Goal: Task Accomplishment & Management: Complete application form

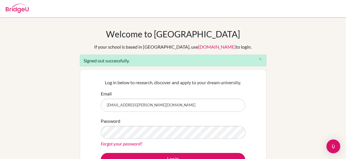
type input "bddubai@gmail.com"
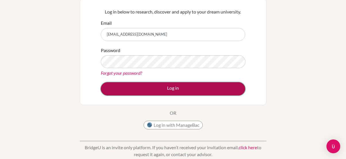
click at [160, 86] on button "Log in" at bounding box center [173, 88] width 144 height 13
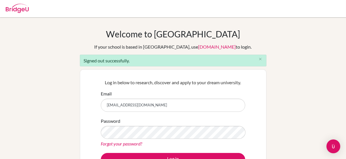
click at [147, 101] on input "bddubai@gmail.com" at bounding box center [173, 104] width 144 height 13
type input "dturner@dwight.ae"
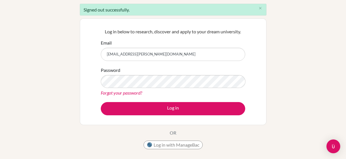
scroll to position [52, 0]
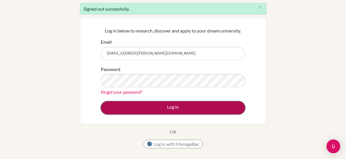
click at [144, 103] on button "Log in" at bounding box center [173, 107] width 144 height 13
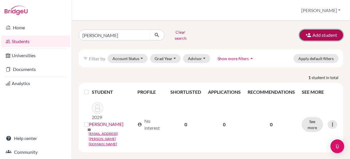
click at [320, 31] on button "Add student" at bounding box center [322, 35] width 44 height 11
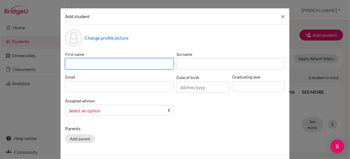
click at [101, 64] on input at bounding box center [119, 63] width 109 height 11
type input "[PERSON_NAME]"
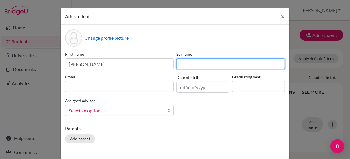
click at [192, 63] on input at bounding box center [231, 63] width 109 height 11
type input "Pasila"
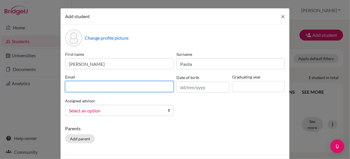
click at [121, 90] on input at bounding box center [119, 86] width 109 height 11
type input "[EMAIL_ADDRESS][PERSON_NAME][DOMAIN_NAME]"
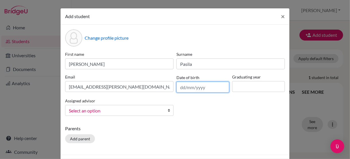
click at [191, 89] on input "text" at bounding box center [203, 87] width 53 height 11
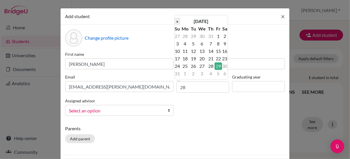
click at [177, 21] on th "«" at bounding box center [178, 21] width 6 height 7
click at [189, 89] on input "28" at bounding box center [203, 87] width 53 height 11
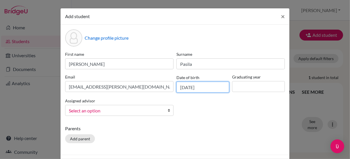
type input "[DATE]"
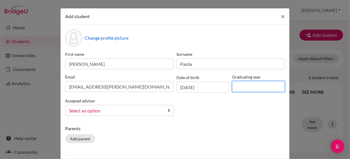
click at [234, 86] on input at bounding box center [258, 86] width 53 height 11
type input "2029"
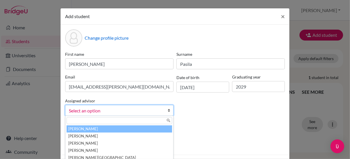
click at [112, 111] on span "Select an option" at bounding box center [116, 110] width 94 height 7
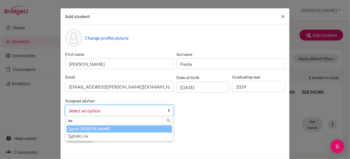
type input "tur"
click at [107, 128] on li "[PERSON_NAME]" at bounding box center [120, 128] width 106 height 7
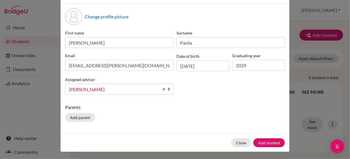
scroll to position [21, 0]
click at [262, 139] on button "Add student" at bounding box center [269, 142] width 32 height 9
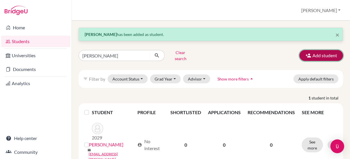
click at [321, 50] on button "Add student" at bounding box center [322, 55] width 44 height 11
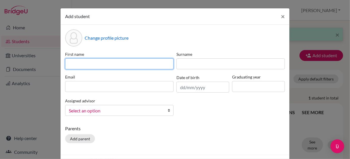
click at [86, 68] on input at bounding box center [119, 63] width 109 height 11
type input "Mira"
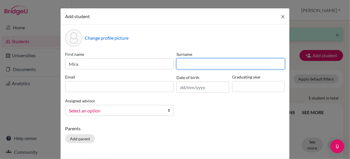
click at [195, 66] on input at bounding box center [231, 63] width 109 height 11
type input "m"
type input "Milev"
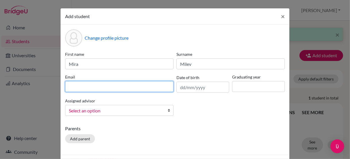
click at [78, 87] on input at bounding box center [119, 86] width 109 height 11
type input "[EMAIL_ADDRESS][PERSON_NAME][DOMAIN_NAME]"
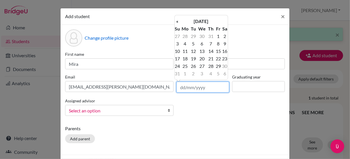
click at [181, 88] on input "text" at bounding box center [203, 87] width 53 height 11
click at [190, 86] on input "[DATE]" at bounding box center [203, 87] width 53 height 11
click at [204, 85] on input "[DATE]" at bounding box center [203, 87] width 53 height 11
click at [204, 87] on input "[DATE]" at bounding box center [203, 87] width 53 height 11
type input "[DATE]"
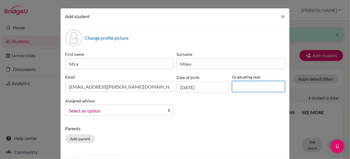
click at [252, 87] on input at bounding box center [258, 86] width 53 height 11
type input "2029"
click at [218, 99] on div "First name Mira Surname [PERSON_NAME] Email [EMAIL_ADDRESS][PERSON_NAME][DOMAIN…" at bounding box center [175, 85] width 223 height 69
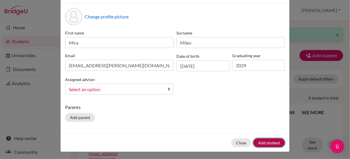
click at [266, 140] on button "Add student" at bounding box center [269, 142] width 32 height 9
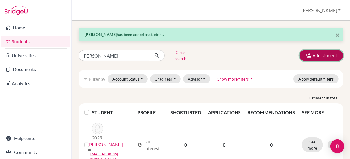
click at [316, 51] on button "Add student" at bounding box center [322, 55] width 44 height 11
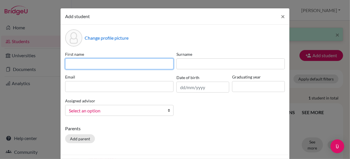
click at [109, 60] on input at bounding box center [119, 63] width 109 height 11
type input "taliya"
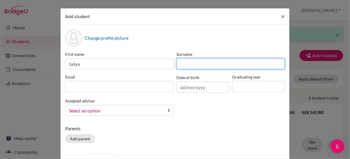
click at [203, 64] on input at bounding box center [231, 63] width 109 height 11
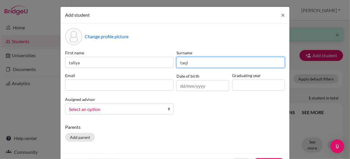
type input "taqi"
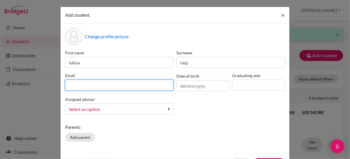
click at [82, 85] on input at bounding box center [119, 85] width 109 height 11
type input "[EMAIL_ADDRESS][PERSON_NAME][DOMAIN_NAME]"
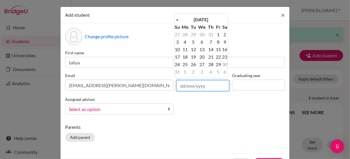
click at [180, 88] on input "text" at bounding box center [203, 85] width 53 height 11
type input "[DATE]"
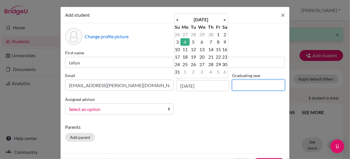
click at [253, 86] on input at bounding box center [258, 85] width 53 height 11
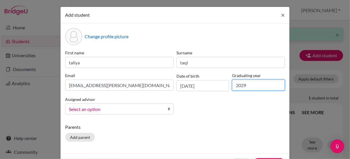
type input "2029"
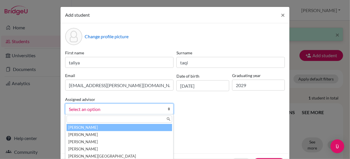
click at [125, 112] on span "Select an option" at bounding box center [116, 108] width 94 height 7
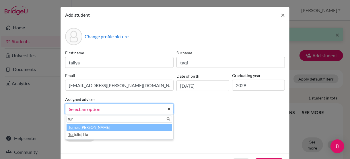
type input "tur"
click at [110, 125] on li "[PERSON_NAME]" at bounding box center [120, 127] width 106 height 7
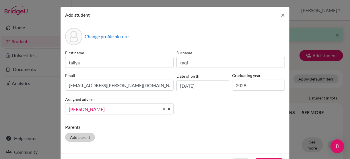
scroll to position [21, 0]
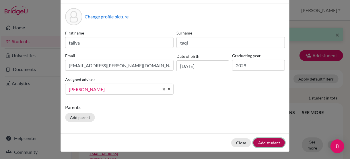
click at [271, 140] on button "Add student" at bounding box center [269, 142] width 32 height 9
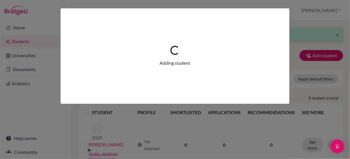
scroll to position [0, 0]
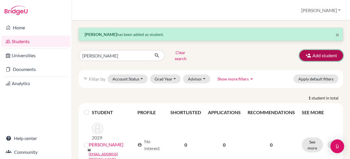
click at [319, 50] on button "Add student" at bounding box center [322, 55] width 44 height 11
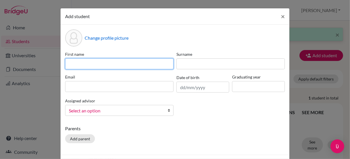
click at [146, 67] on input at bounding box center [119, 63] width 109 height 11
type input "stanislava"
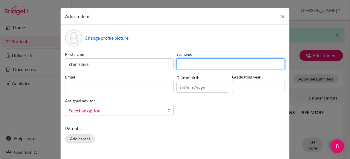
click at [190, 62] on input at bounding box center [231, 63] width 109 height 11
type input "diachkova"
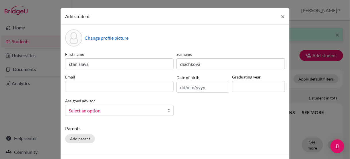
click at [161, 77] on label "Email" at bounding box center [119, 77] width 109 height 6
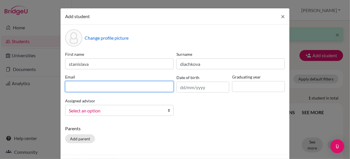
click at [146, 87] on input at bounding box center [119, 86] width 109 height 11
type input "[EMAIL_ADDRESS][PERSON_NAME][DOMAIN_NAME]"
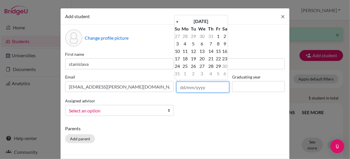
click at [180, 88] on input "text" at bounding box center [203, 87] width 53 height 11
type input "[DATE]"
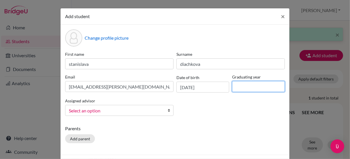
click at [243, 83] on input at bounding box center [258, 86] width 53 height 11
type input "2029"
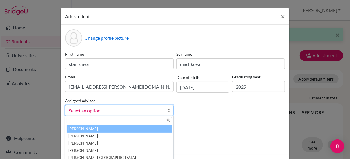
click at [132, 108] on span "Select an option" at bounding box center [116, 110] width 94 height 7
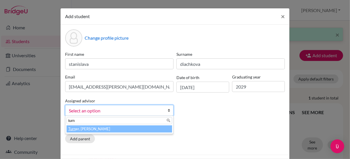
type input "turn"
click at [93, 126] on li "Turn er, [PERSON_NAME]" at bounding box center [120, 128] width 106 height 7
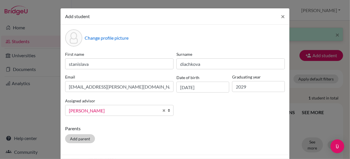
scroll to position [21, 0]
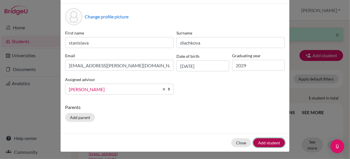
click at [258, 141] on button "Add student" at bounding box center [269, 142] width 32 height 9
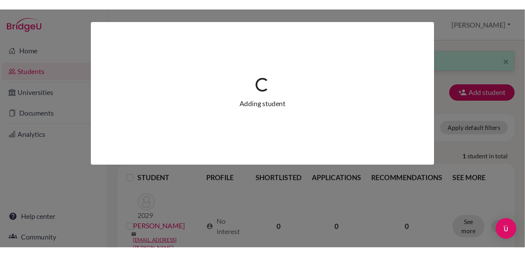
scroll to position [0, 0]
